Goal: Task Accomplishment & Management: Manage account settings

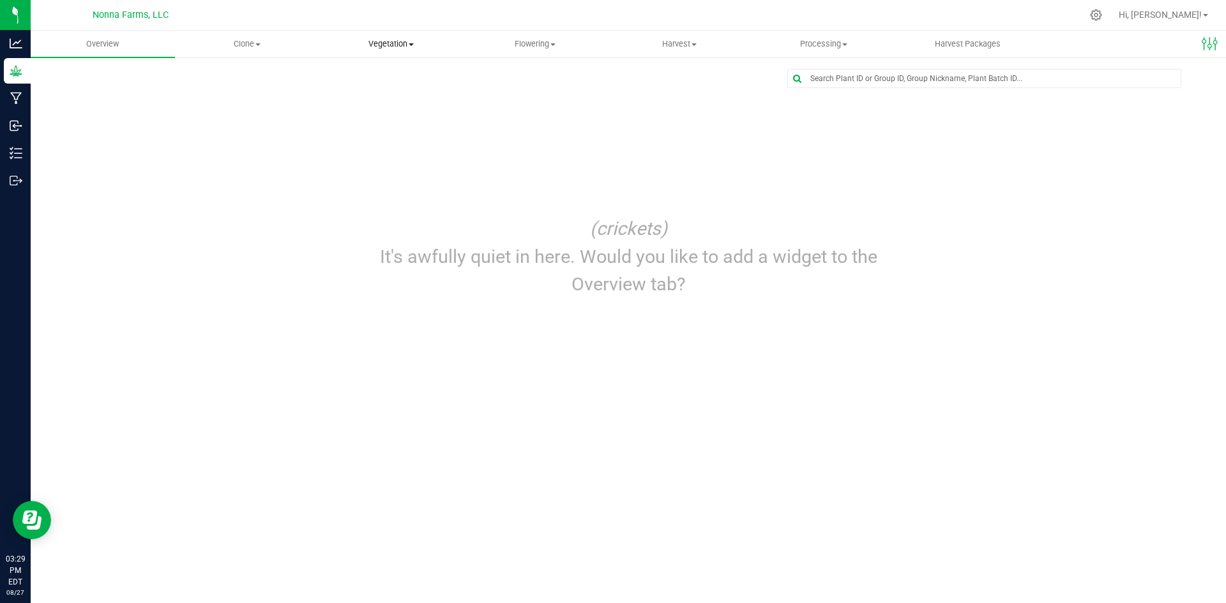
click at [397, 43] on span "Vegetation" at bounding box center [391, 43] width 143 height 11
click at [366, 79] on span "Veg groups" at bounding box center [359, 76] width 81 height 11
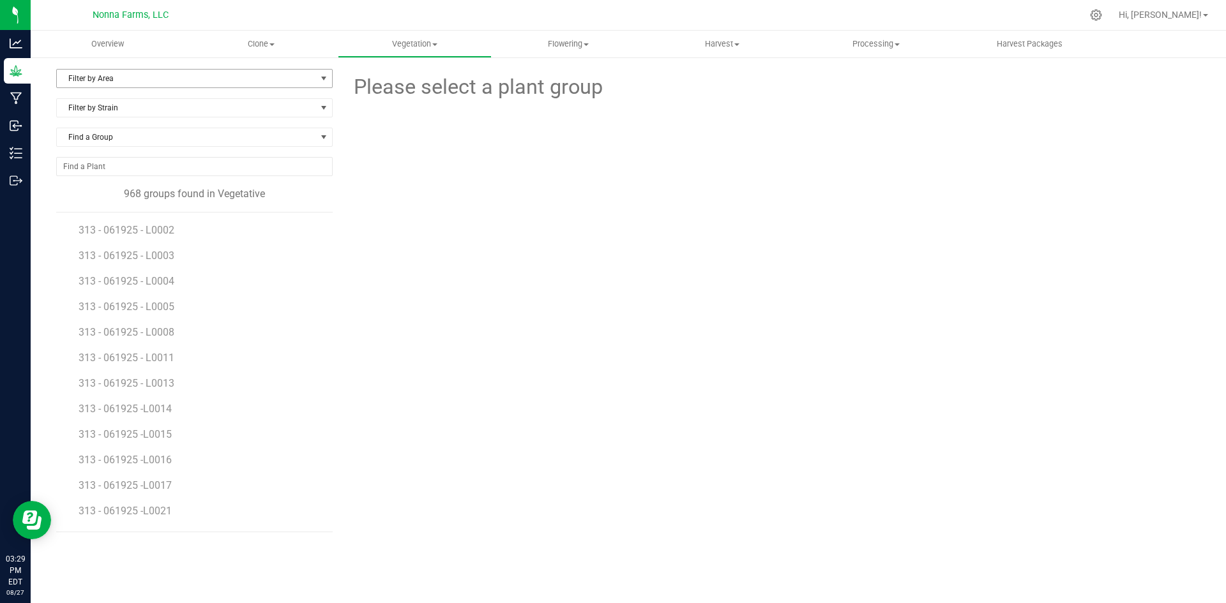
click at [105, 73] on span "Filter by Area" at bounding box center [186, 79] width 259 height 18
click at [99, 181] on li "Zone 2 Vegetative" at bounding box center [194, 179] width 275 height 19
click at [135, 109] on span "Filter by Strain" at bounding box center [186, 108] width 259 height 18
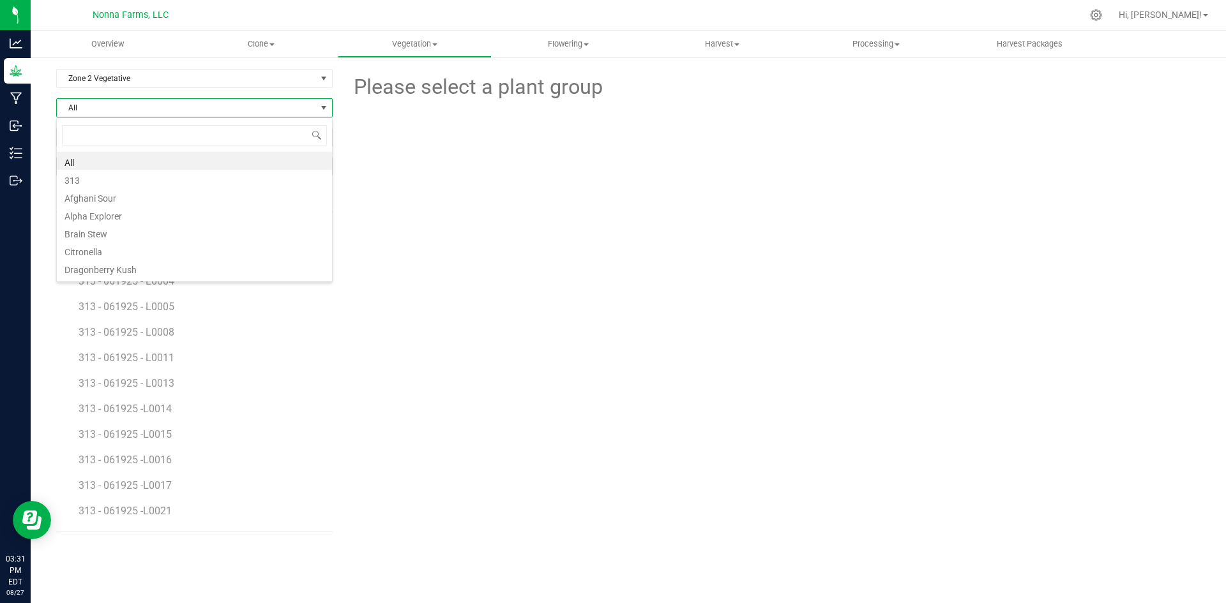
scroll to position [19, 276]
type input "lon"
click at [121, 160] on li "London Pound Cake" at bounding box center [194, 161] width 275 height 18
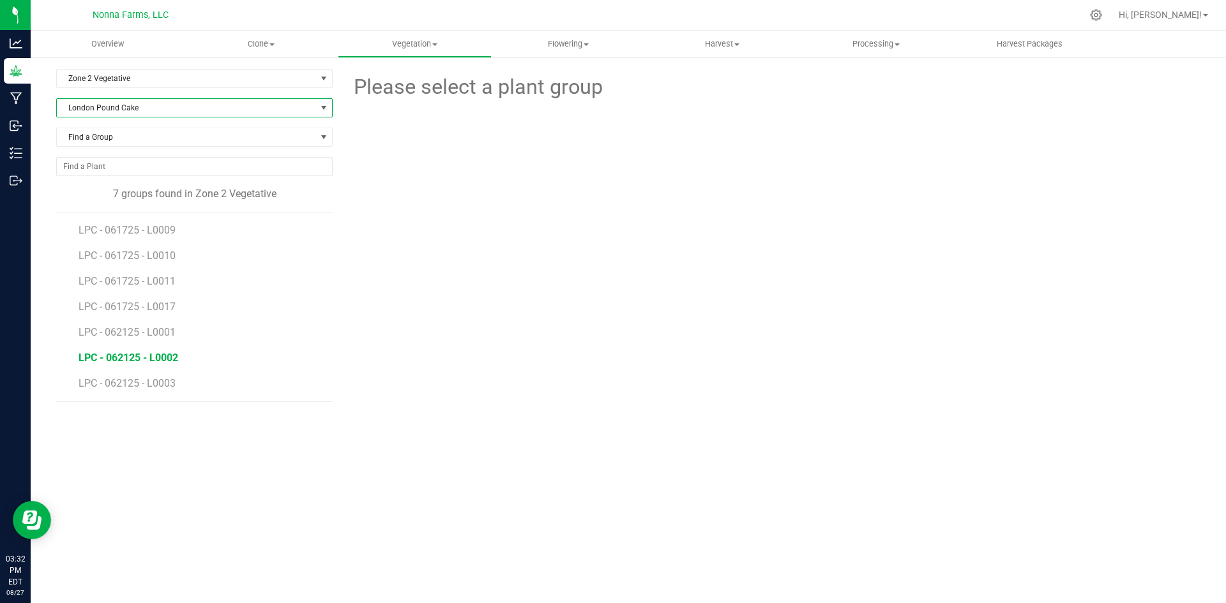
click at [149, 353] on span "LPC - 062125 - L0002" at bounding box center [129, 358] width 100 height 12
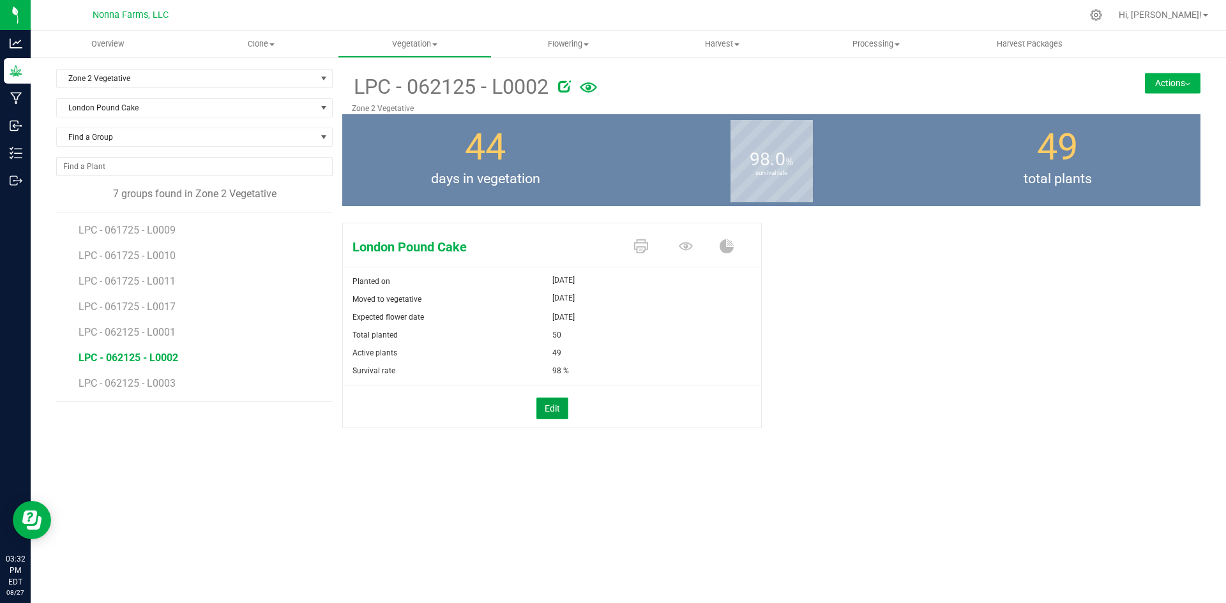
click at [561, 414] on button "Edit" at bounding box center [552, 409] width 32 height 22
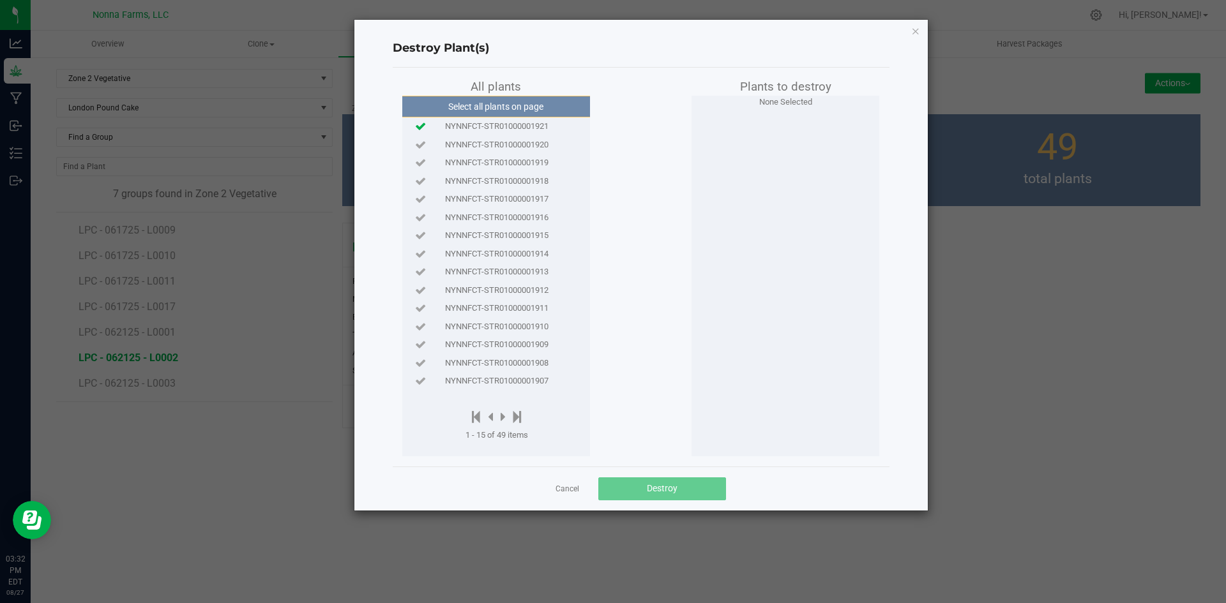
click at [416, 128] on icon at bounding box center [420, 126] width 11 height 8
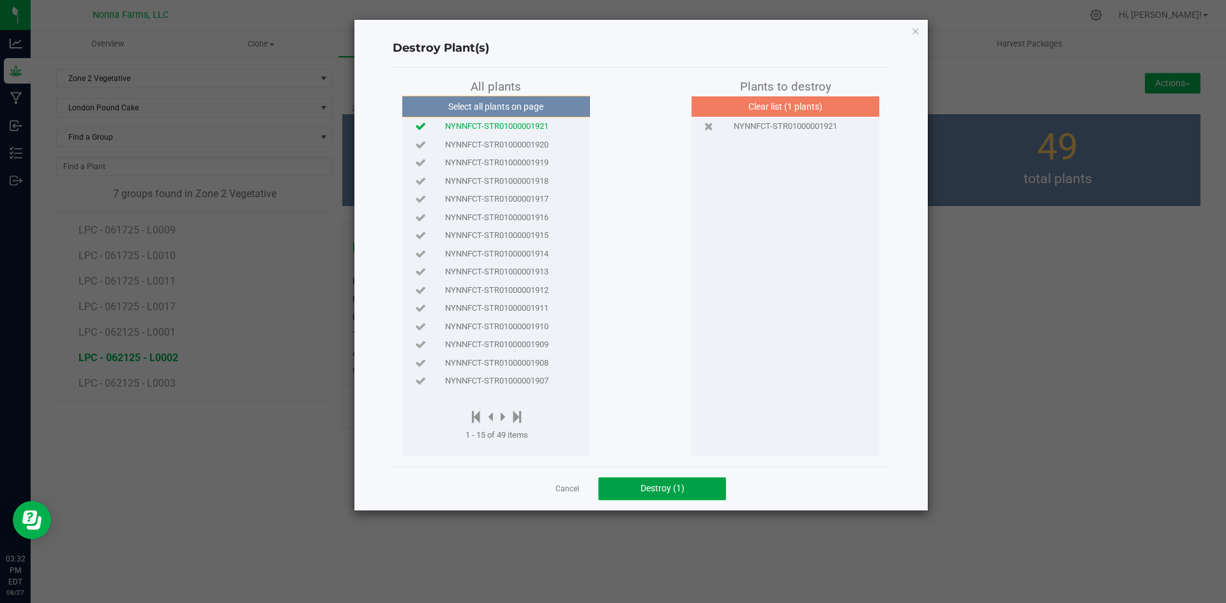
click at [671, 487] on span "Destroy (1)" at bounding box center [662, 488] width 44 height 10
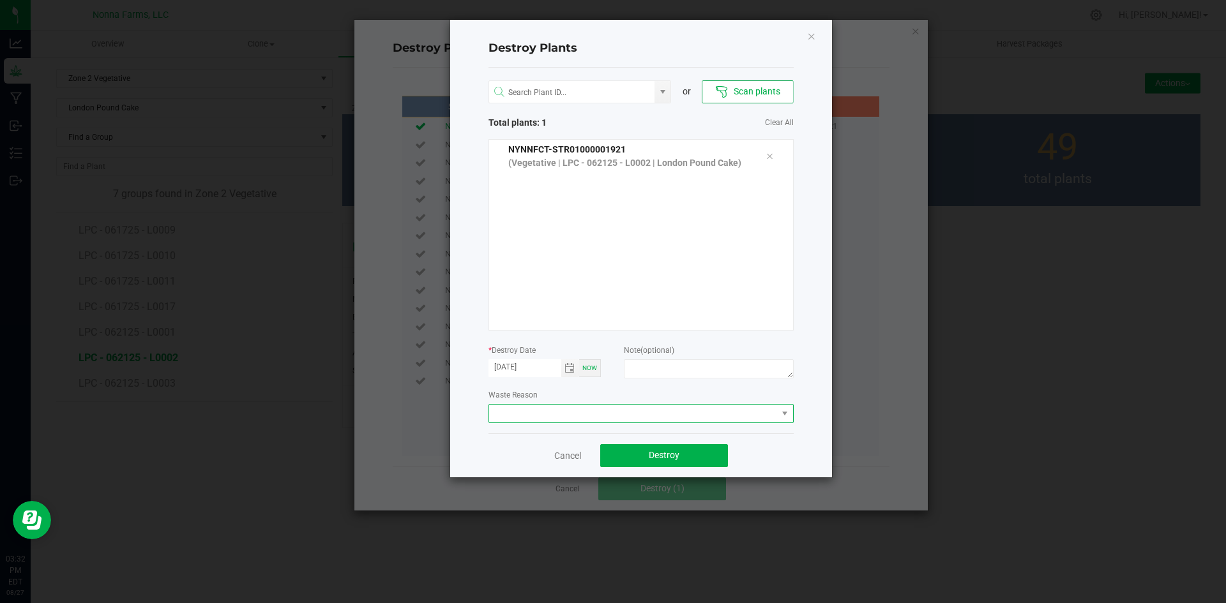
click at [544, 417] on span at bounding box center [633, 414] width 288 height 18
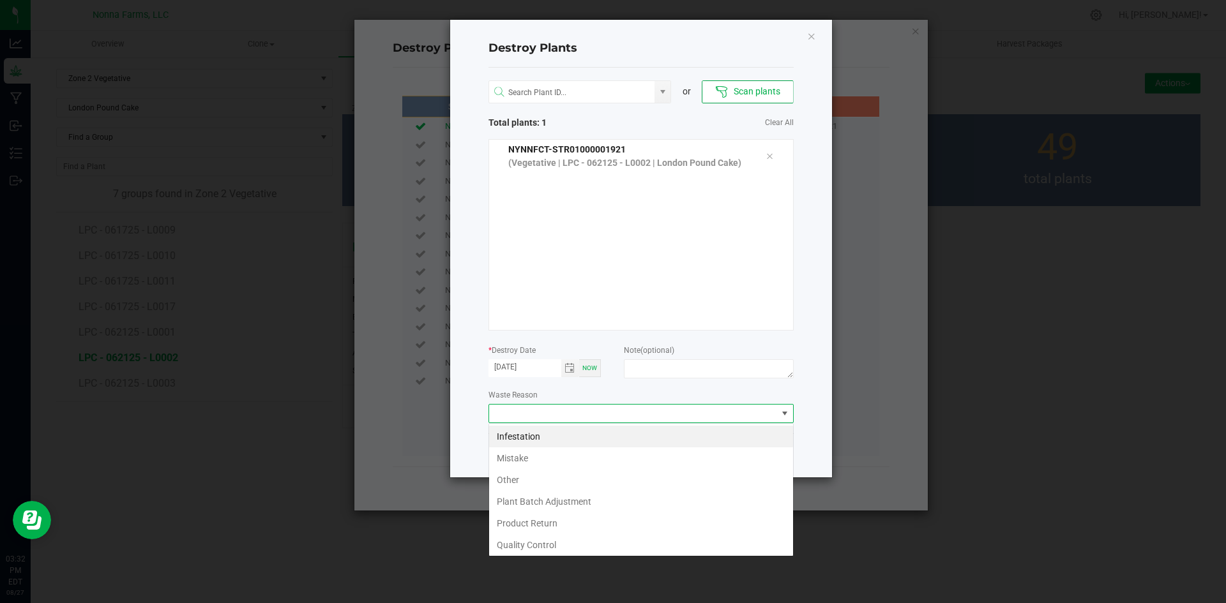
scroll to position [19, 305]
click at [561, 503] on li "Plant Batch Adjustment" at bounding box center [641, 502] width 304 height 22
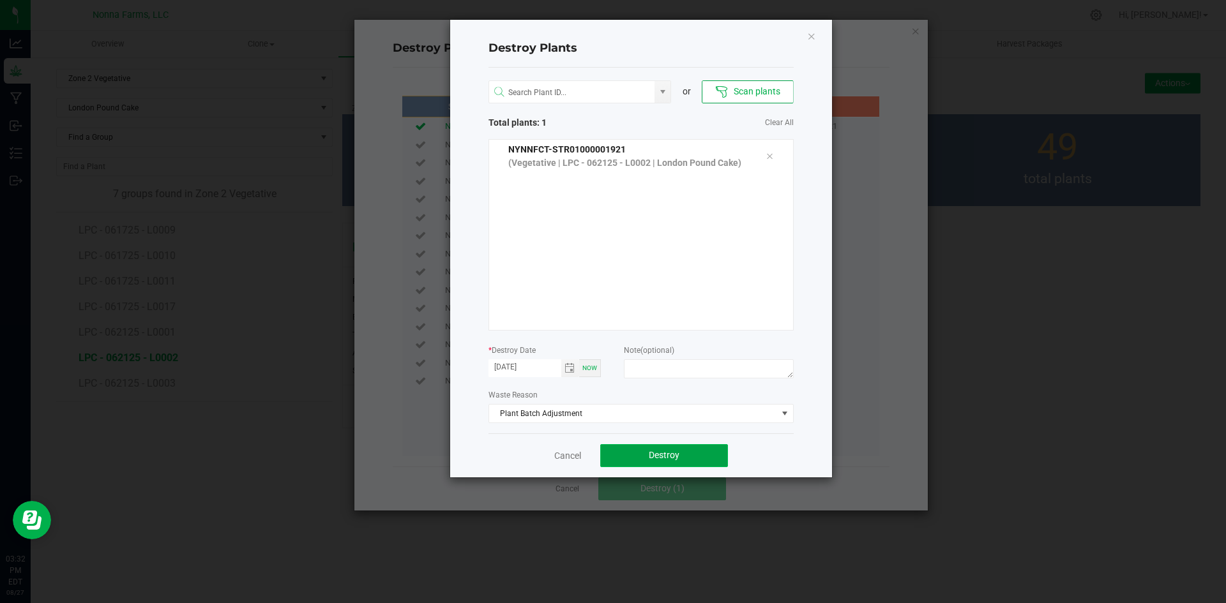
click at [650, 454] on span "Destroy" at bounding box center [664, 455] width 31 height 10
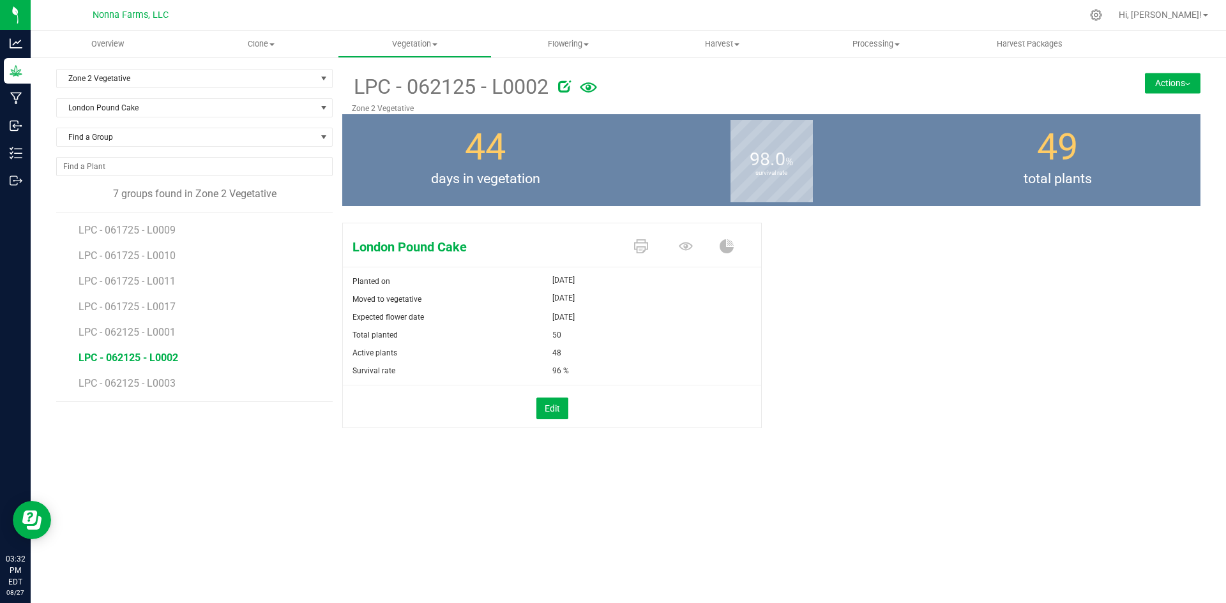
click at [158, 389] on li "LPC - 062125 - L0003" at bounding box center [201, 384] width 245 height 36
click at [160, 386] on span "LPC - 062125 - L0003" at bounding box center [129, 383] width 100 height 12
click at [543, 411] on button "Edit" at bounding box center [552, 409] width 32 height 22
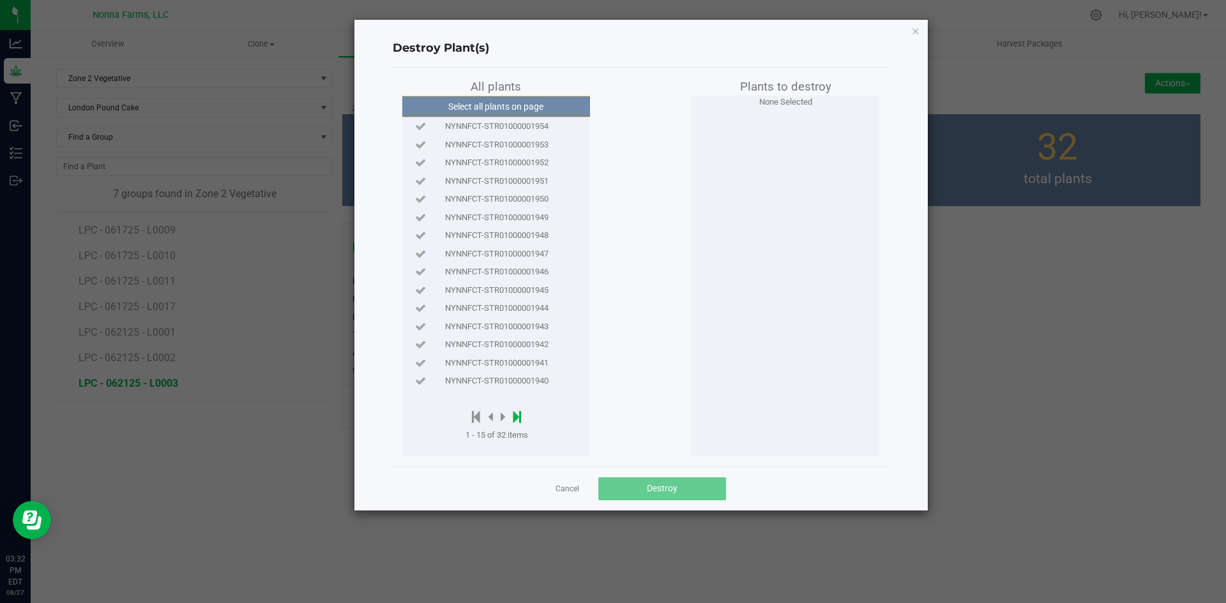
click at [516, 413] on icon at bounding box center [517, 417] width 8 height 14
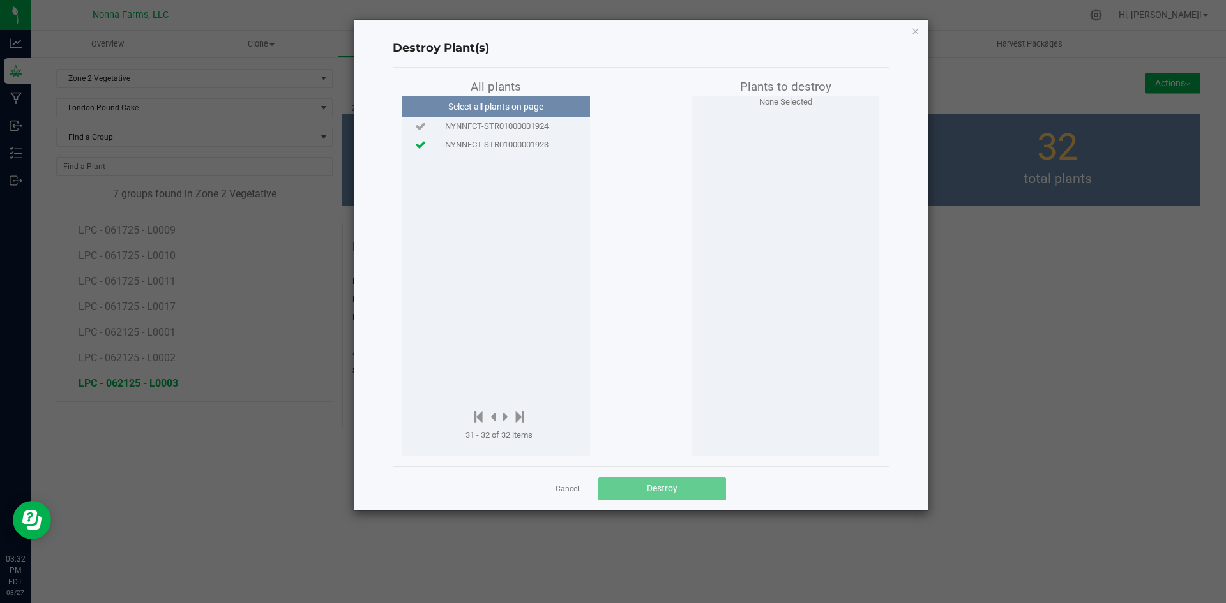
click at [420, 149] on icon at bounding box center [420, 144] width 11 height 8
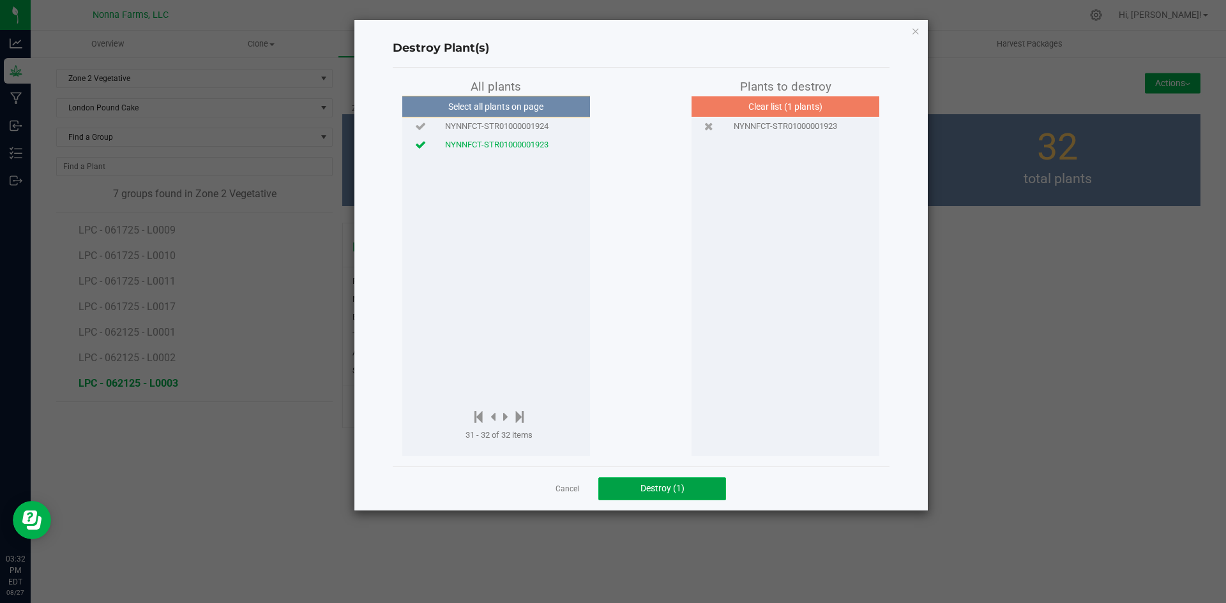
click at [651, 495] on button "Destroy (1)" at bounding box center [662, 488] width 128 height 23
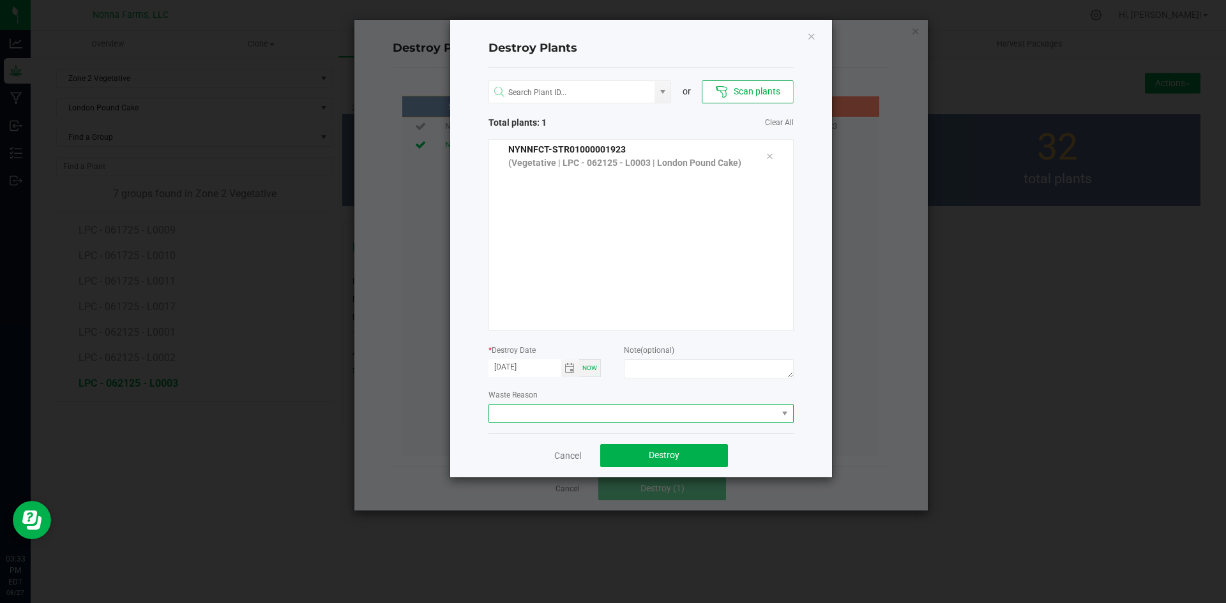
click at [532, 409] on span at bounding box center [633, 414] width 288 height 18
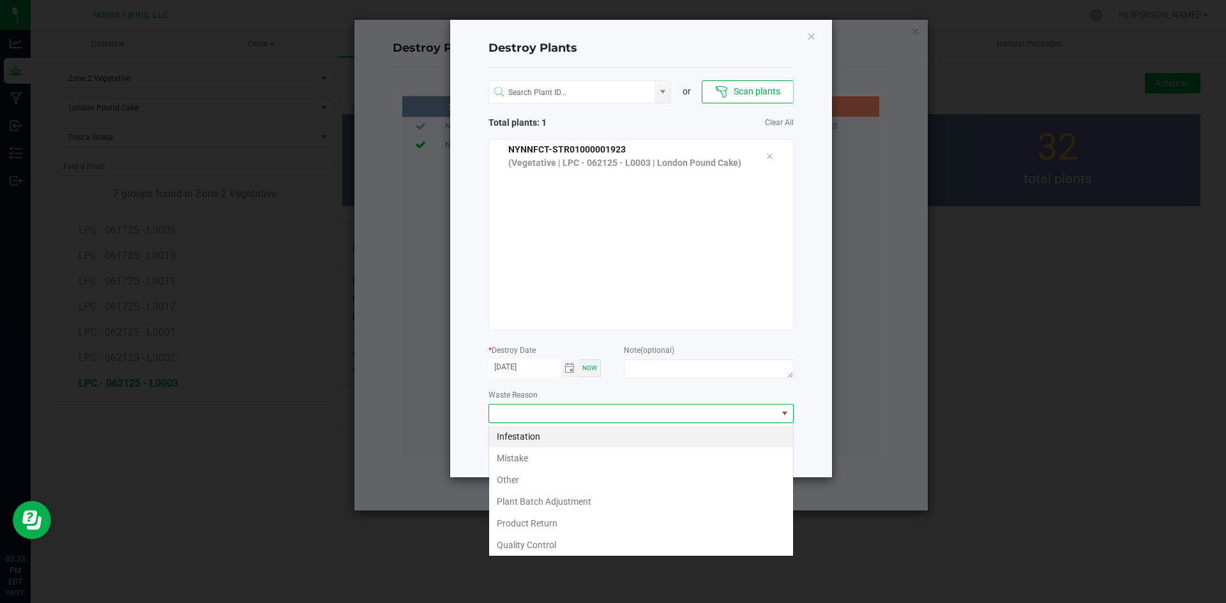
scroll to position [19, 305]
click at [574, 499] on li "Plant Batch Adjustment" at bounding box center [641, 502] width 304 height 22
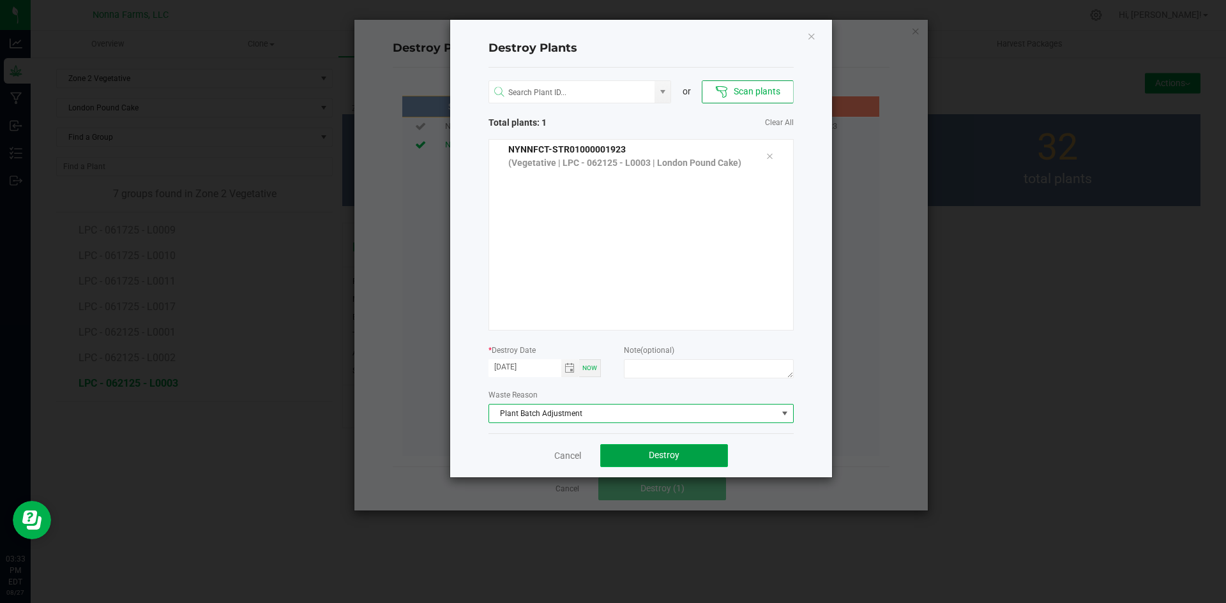
click at [668, 457] on span "Destroy" at bounding box center [664, 455] width 31 height 10
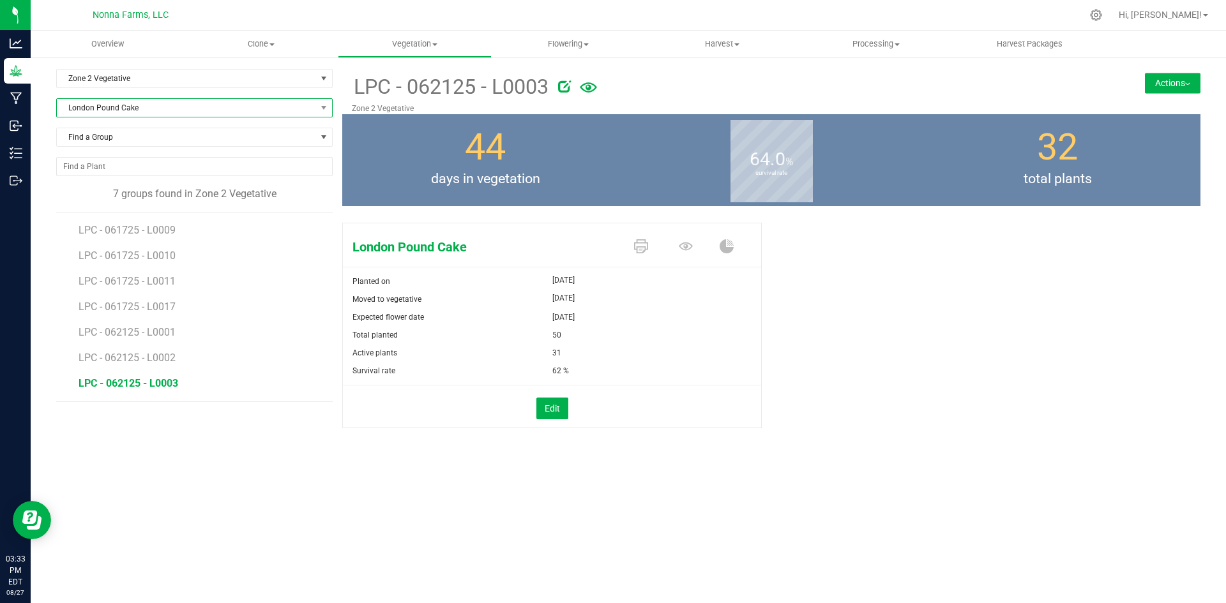
click at [295, 108] on span "London Pound Cake" at bounding box center [186, 108] width 259 height 18
click at [248, 246] on li "[PERSON_NAME]" at bounding box center [194, 245] width 275 height 18
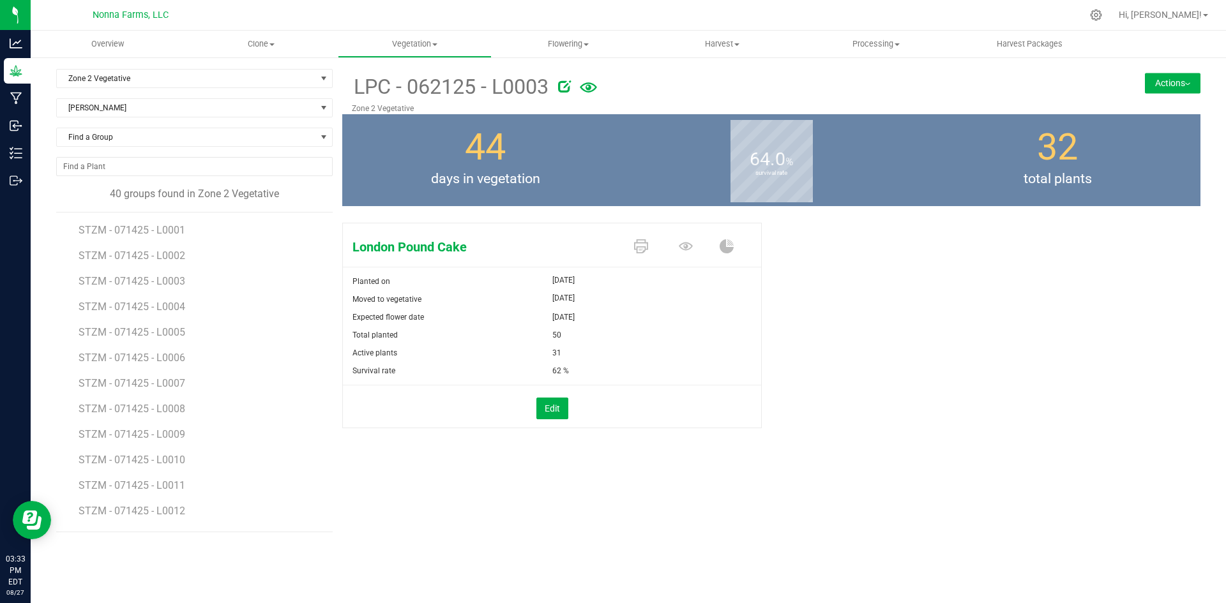
click at [925, 347] on div "London Pound Cake Planted on [DATE] Moved to vegetative [DATE] Expected flower …" at bounding box center [771, 339] width 858 height 243
click at [156, 409] on span "STZM - 071425 - L0008" at bounding box center [133, 409] width 109 height 12
click at [544, 408] on button "Edit" at bounding box center [552, 409] width 32 height 22
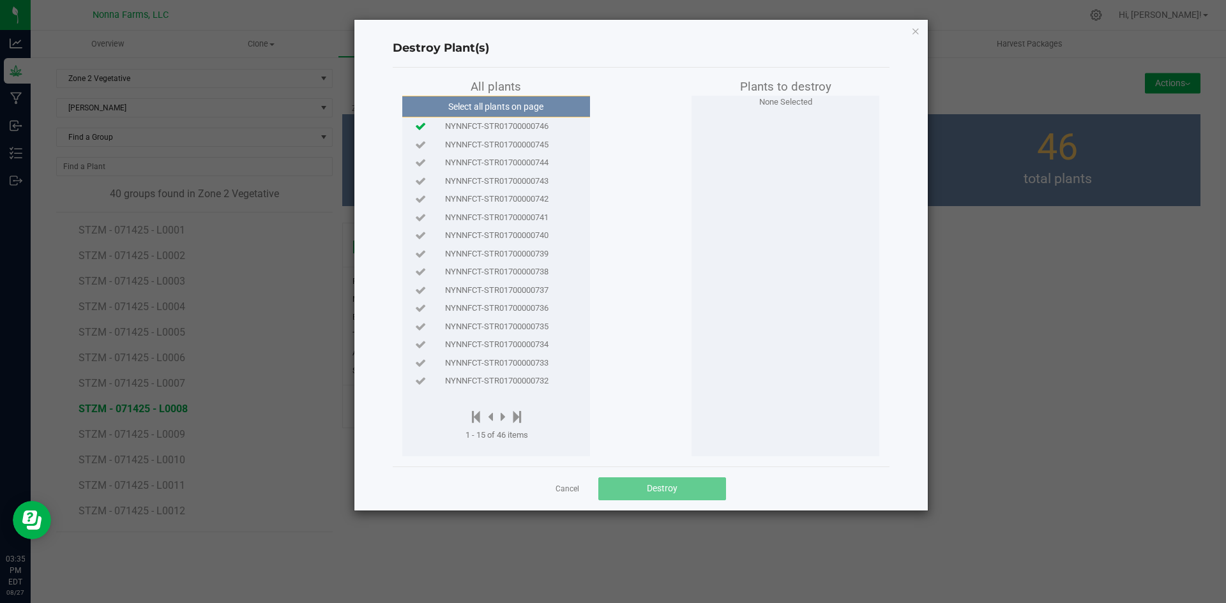
click at [418, 127] on icon at bounding box center [420, 126] width 11 height 8
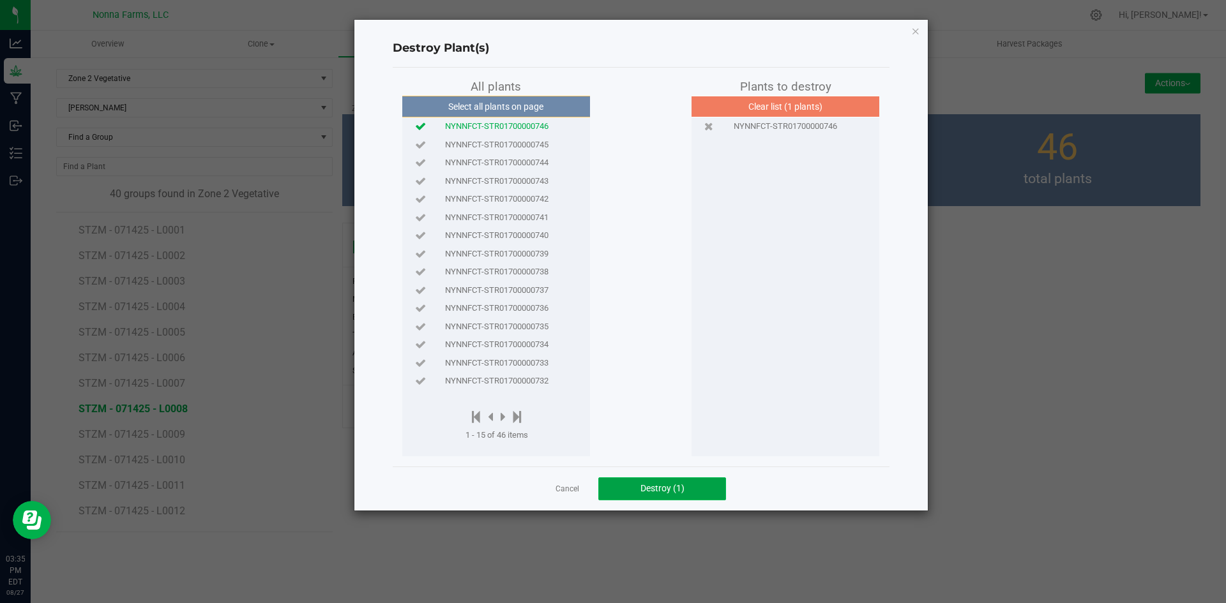
click at [652, 491] on span "Destroy (1)" at bounding box center [662, 488] width 44 height 10
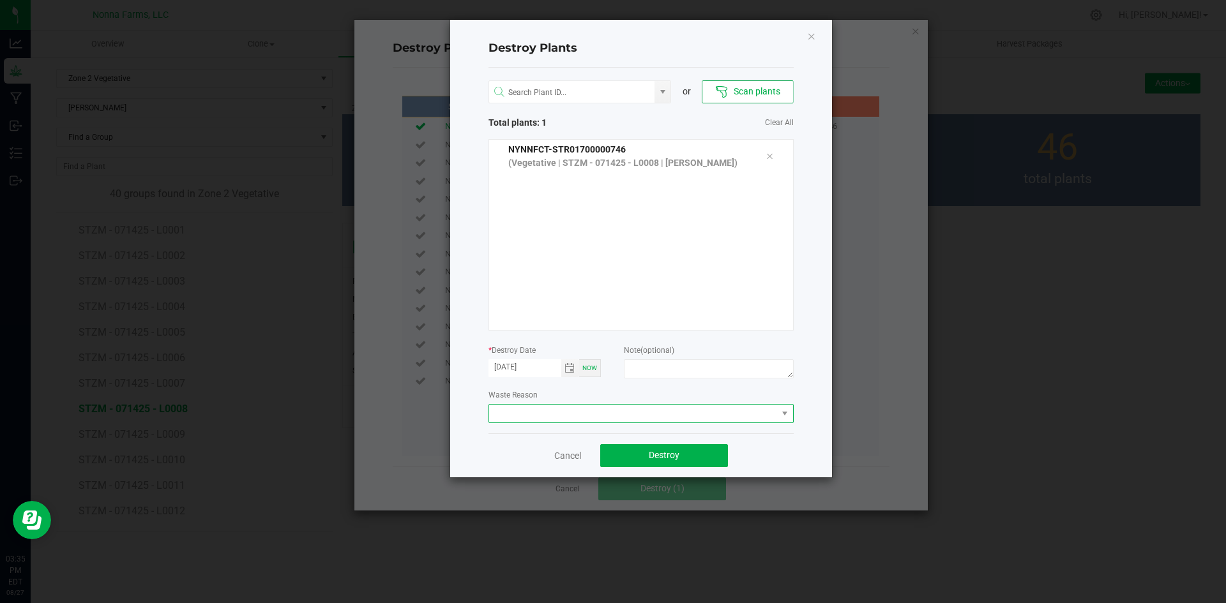
click at [557, 413] on span at bounding box center [633, 414] width 288 height 18
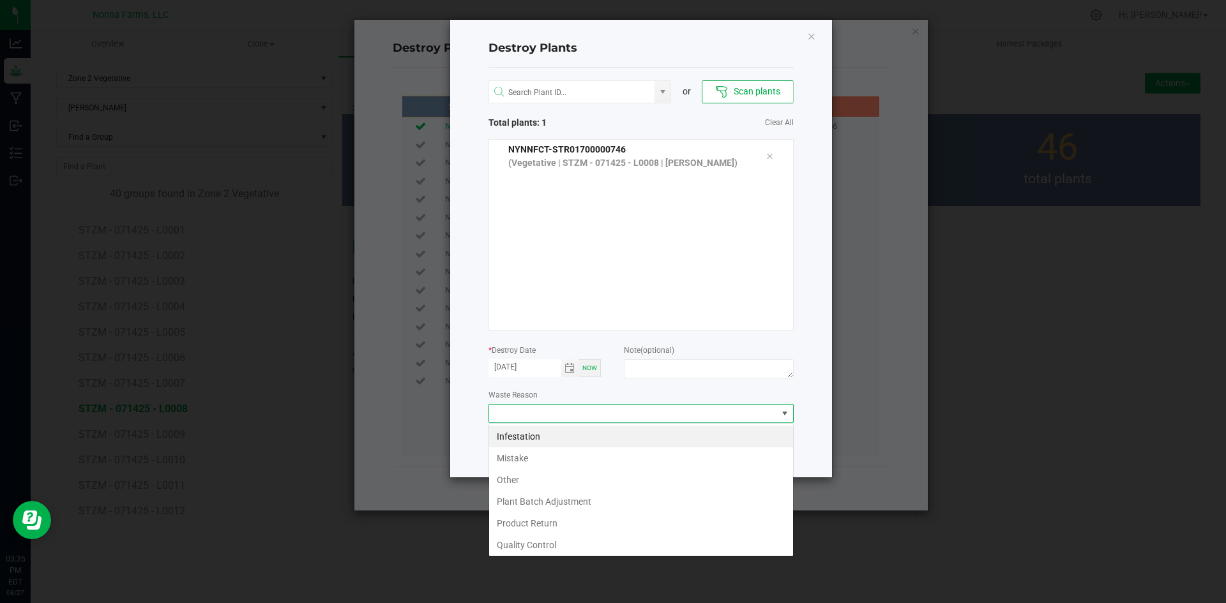
scroll to position [19, 305]
click at [555, 497] on li "Plant Batch Adjustment" at bounding box center [641, 502] width 304 height 22
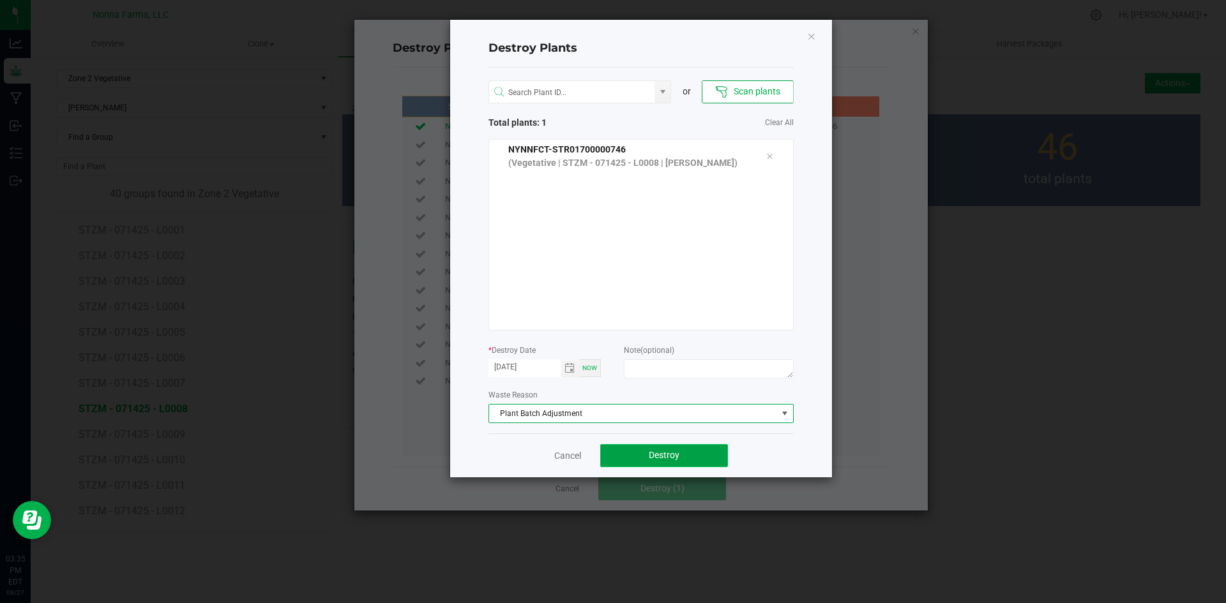
click at [679, 461] on button "Destroy" at bounding box center [664, 455] width 128 height 23
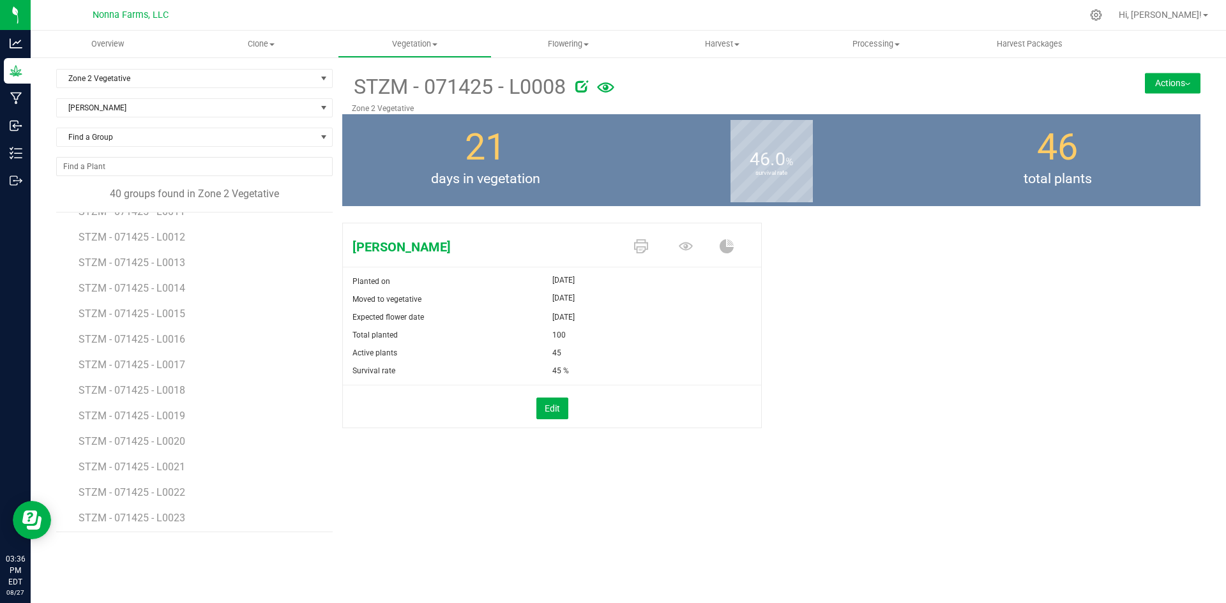
scroll to position [276, 0]
click at [169, 495] on span "STZM - 071425 - L0022" at bounding box center [133, 490] width 109 height 12
click at [558, 405] on button "Edit" at bounding box center [552, 409] width 32 height 22
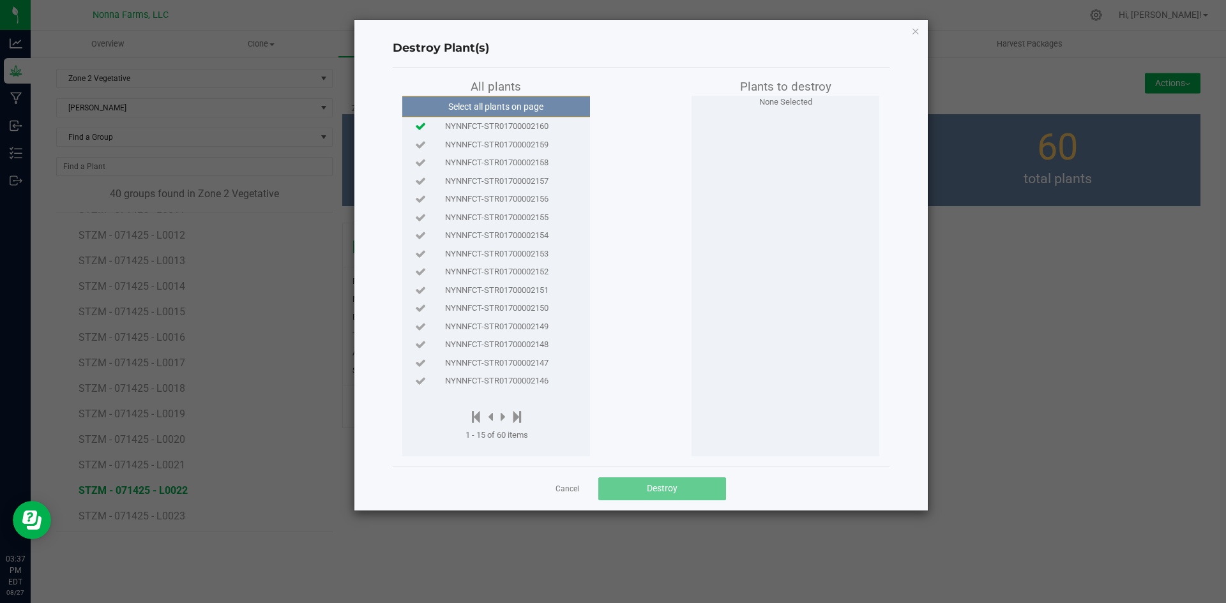
click at [422, 128] on icon at bounding box center [420, 126] width 11 height 8
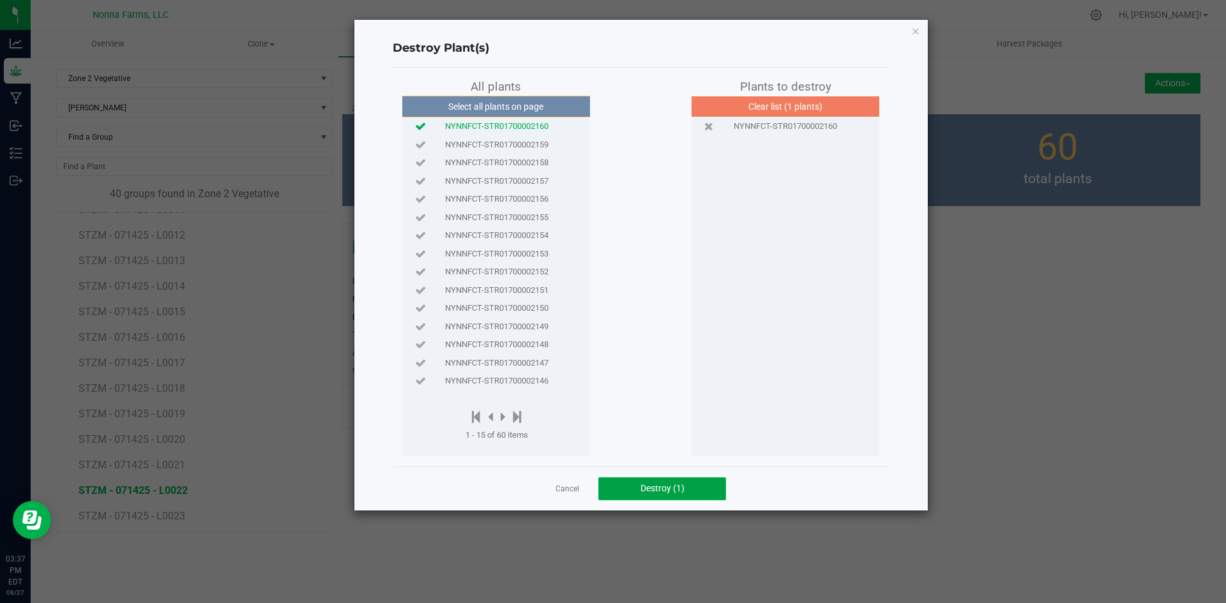
click at [649, 489] on span "Destroy (1)" at bounding box center [662, 488] width 44 height 10
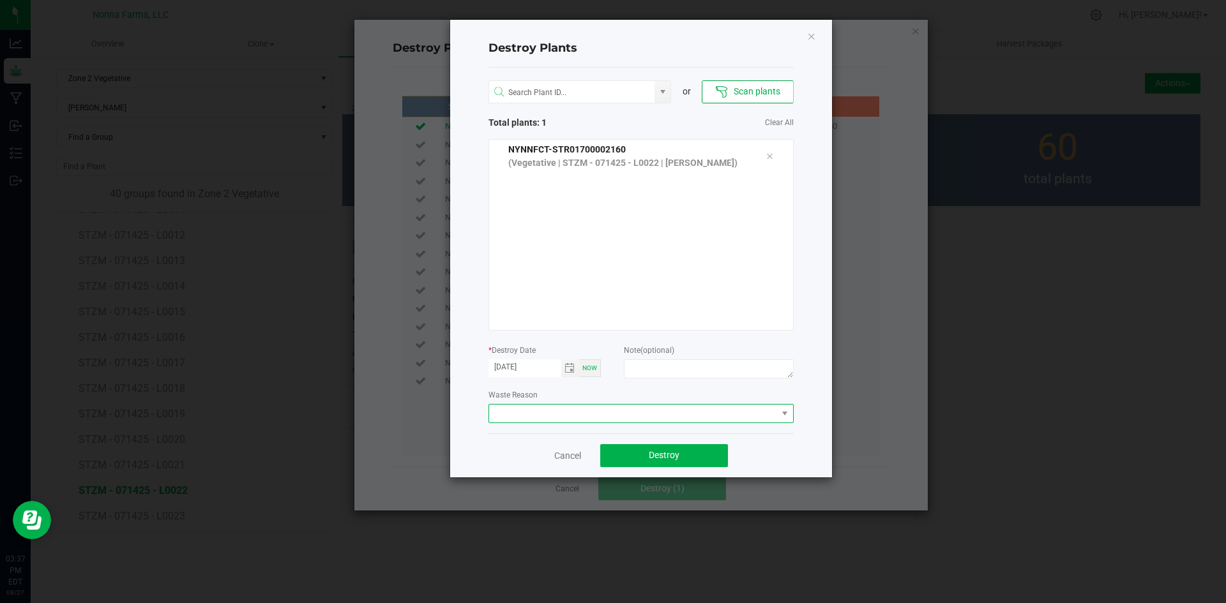
click at [538, 419] on span at bounding box center [633, 414] width 288 height 18
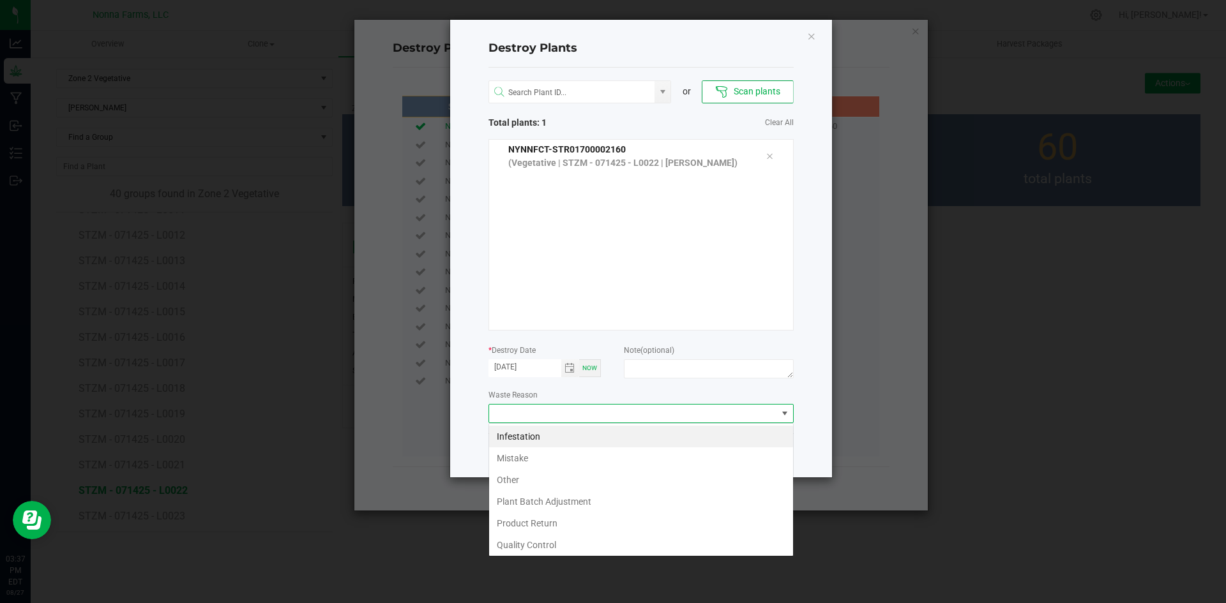
scroll to position [19, 305]
click at [572, 496] on li "Plant Batch Adjustment" at bounding box center [641, 502] width 304 height 22
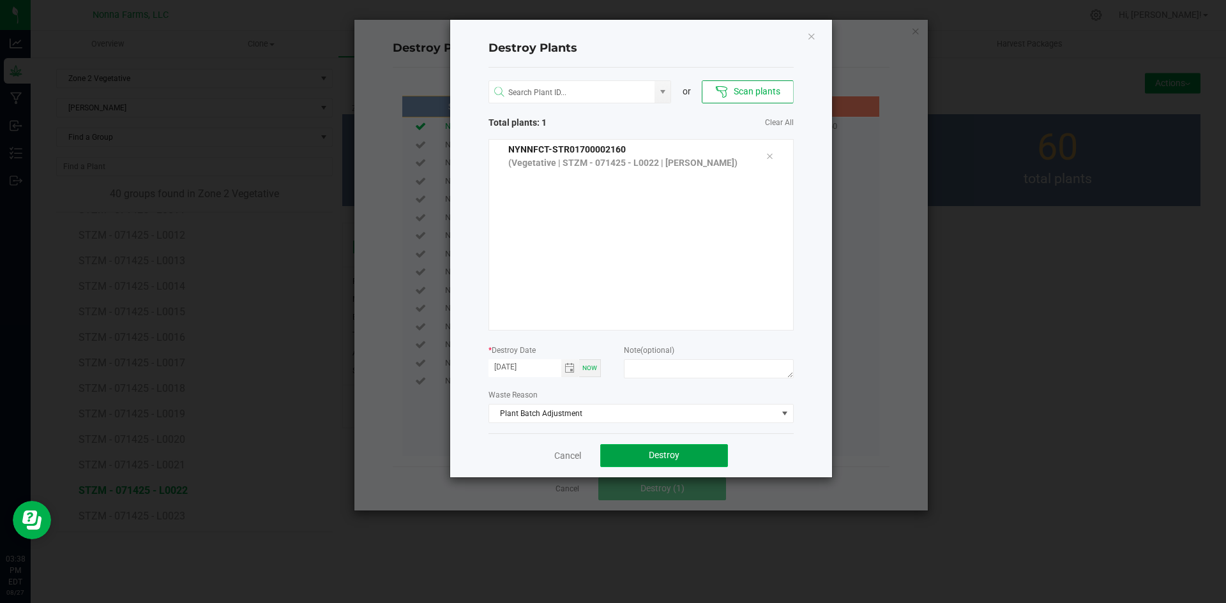
click at [643, 456] on button "Destroy" at bounding box center [664, 455] width 128 height 23
